Goal: Complete application form

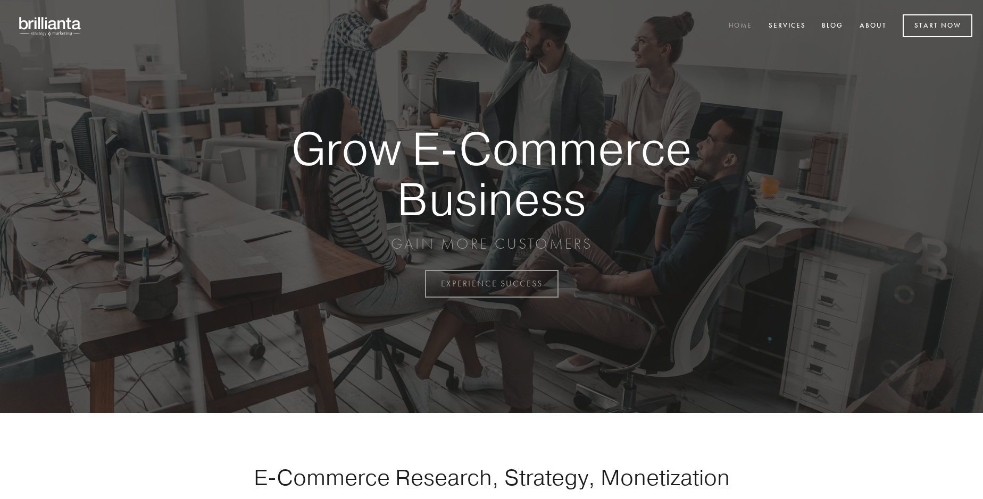
scroll to position [2787, 0]
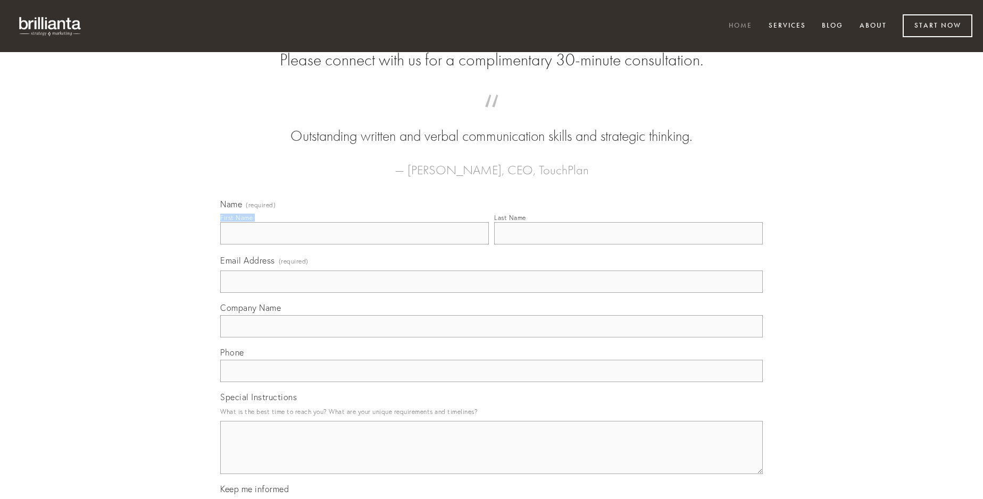
type input "[PERSON_NAME] PhD"
click at [628, 245] on input "Last Name" at bounding box center [628, 233] width 269 height 22
type input "[PERSON_NAME] PhD"
click at [491, 293] on input "Email Address (required)" at bounding box center [491, 282] width 542 height 22
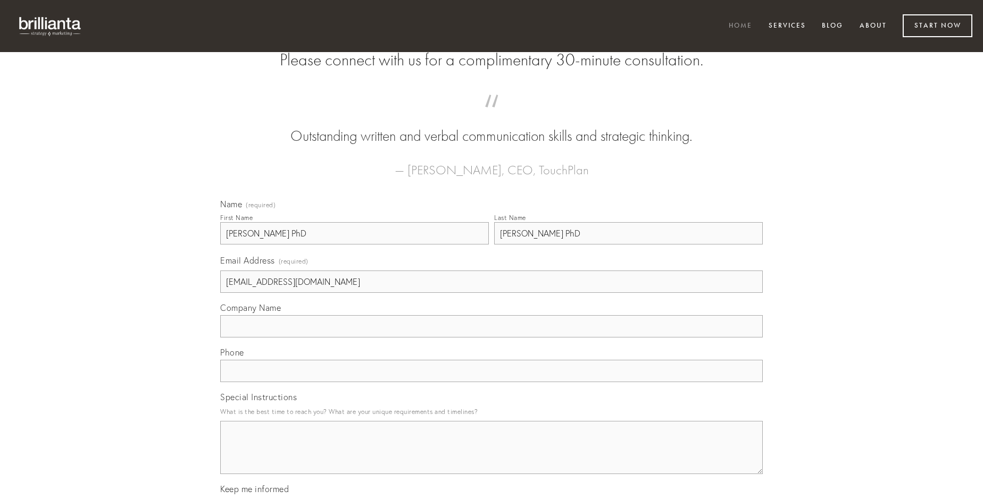
type input "[EMAIL_ADDRESS][DOMAIN_NAME]"
click at [491, 338] on input "Company Name" at bounding box center [491, 326] width 542 height 22
type input "molestiae"
click at [491, 382] on input "text" at bounding box center [491, 371] width 542 height 22
click at [491, 457] on textarea "Special Instructions" at bounding box center [491, 447] width 542 height 53
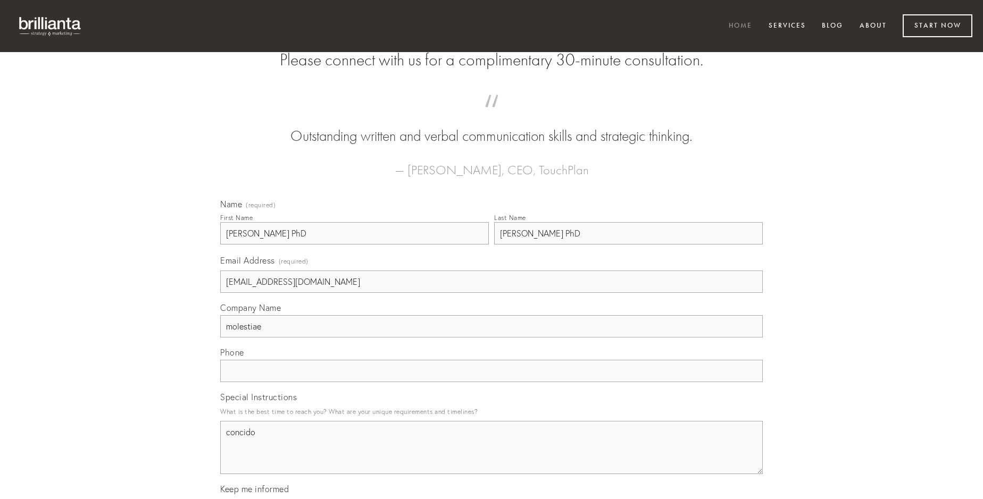
type textarea "concido"
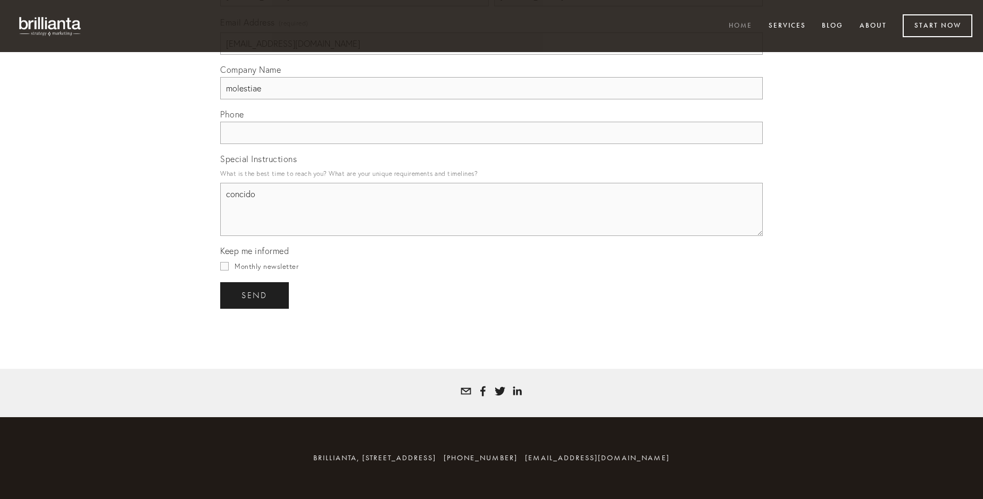
click at [255, 295] on span "send" at bounding box center [254, 296] width 26 height 10
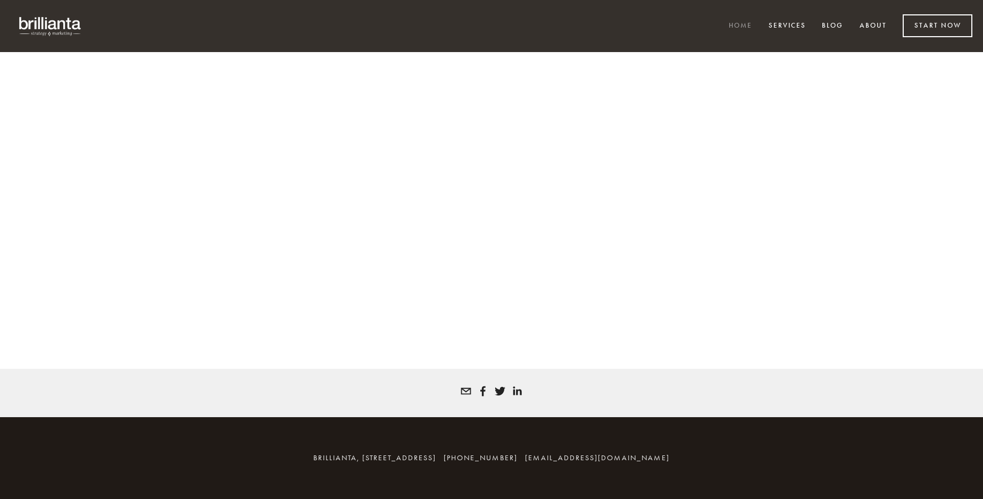
scroll to position [2773, 0]
